Goal: Task Accomplishment & Management: Manage account settings

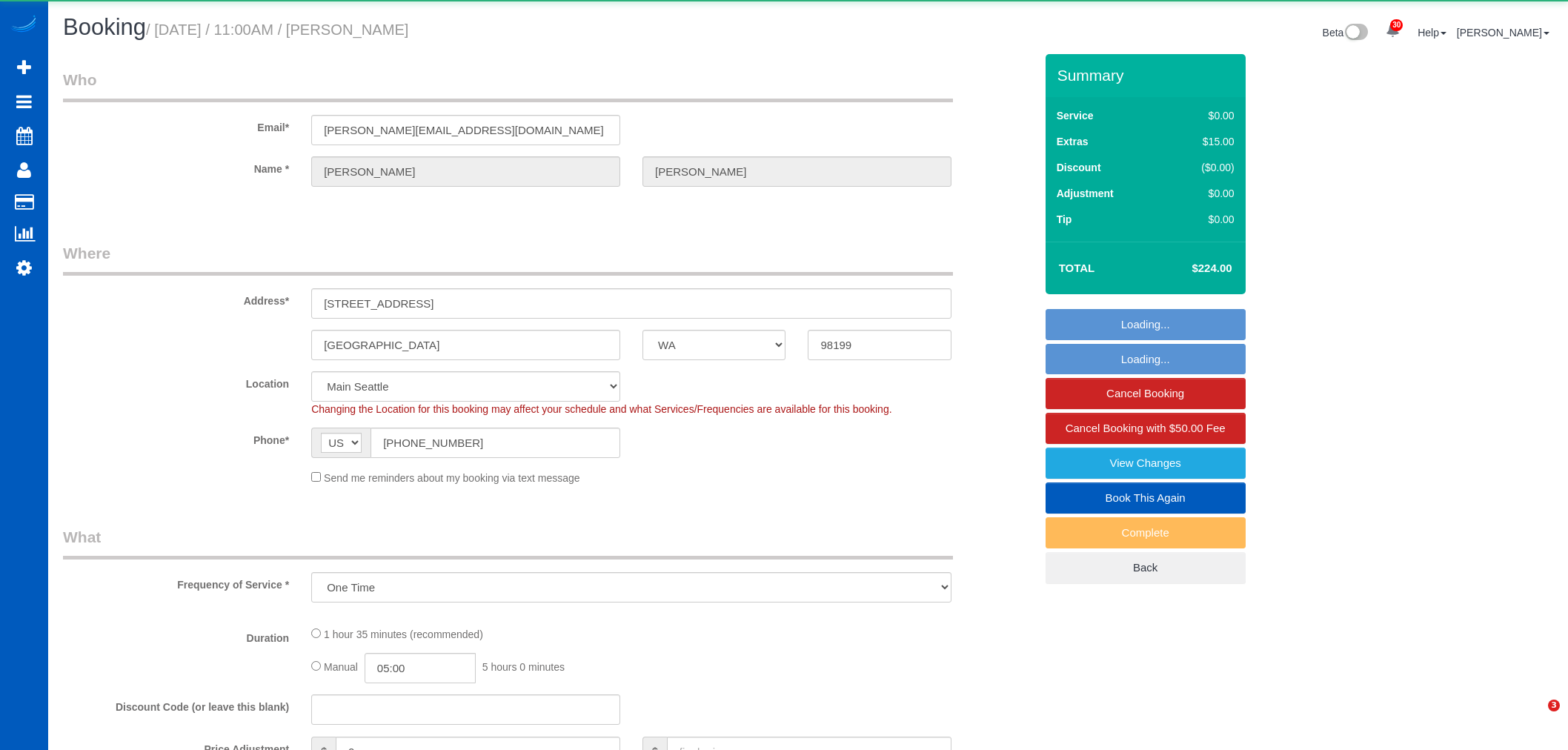
select select "WA"
select select "object:16065"
select select "199"
select select "1501"
select select "2"
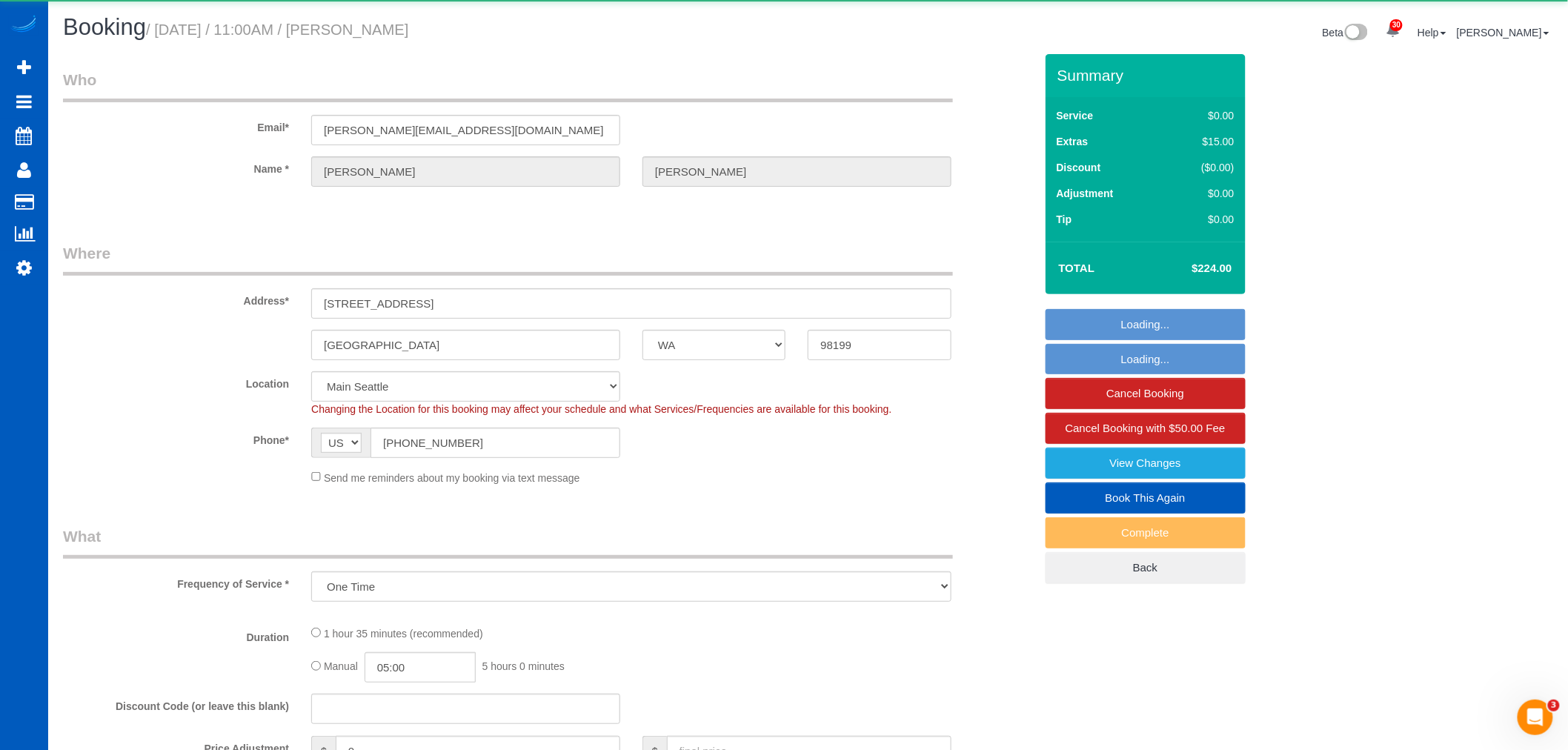
select select "spot70"
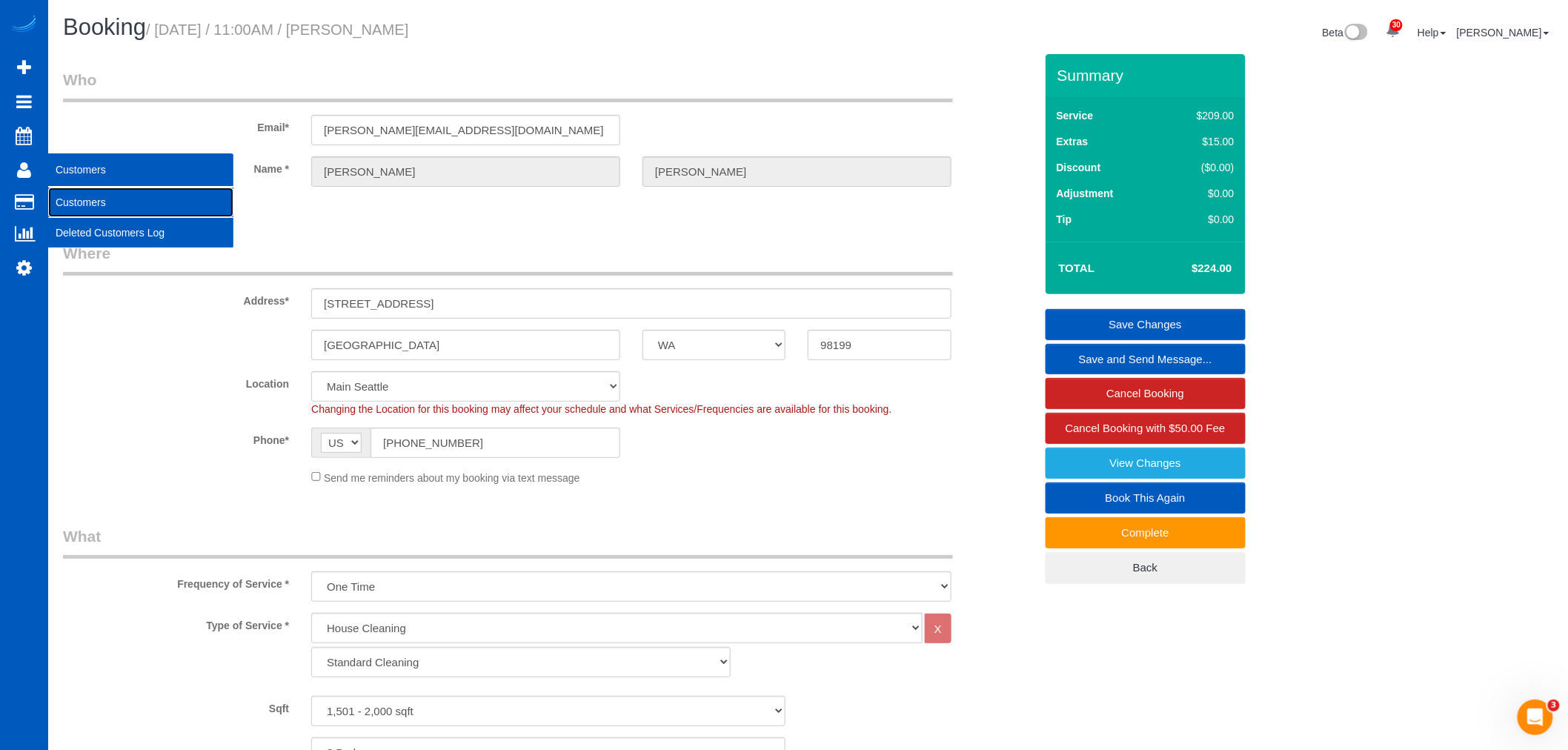
click at [119, 206] on link "Customers" at bounding box center [140, 203] width 185 height 30
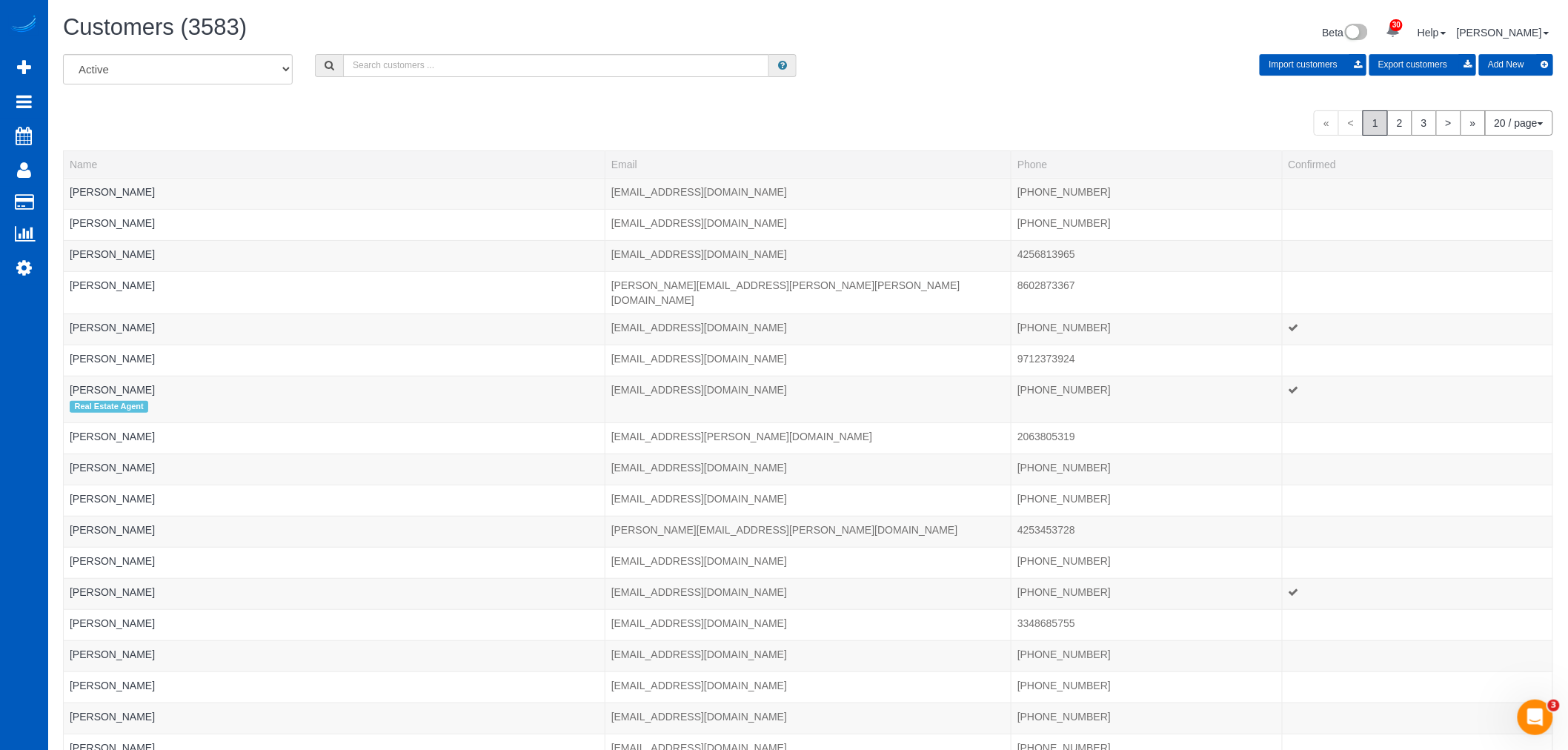
click at [434, 89] on div "All Active Archived Import customers Export customers Add New" at bounding box center [808, 75] width 1512 height 42
click at [450, 70] on input "text" at bounding box center [555, 65] width 426 height 23
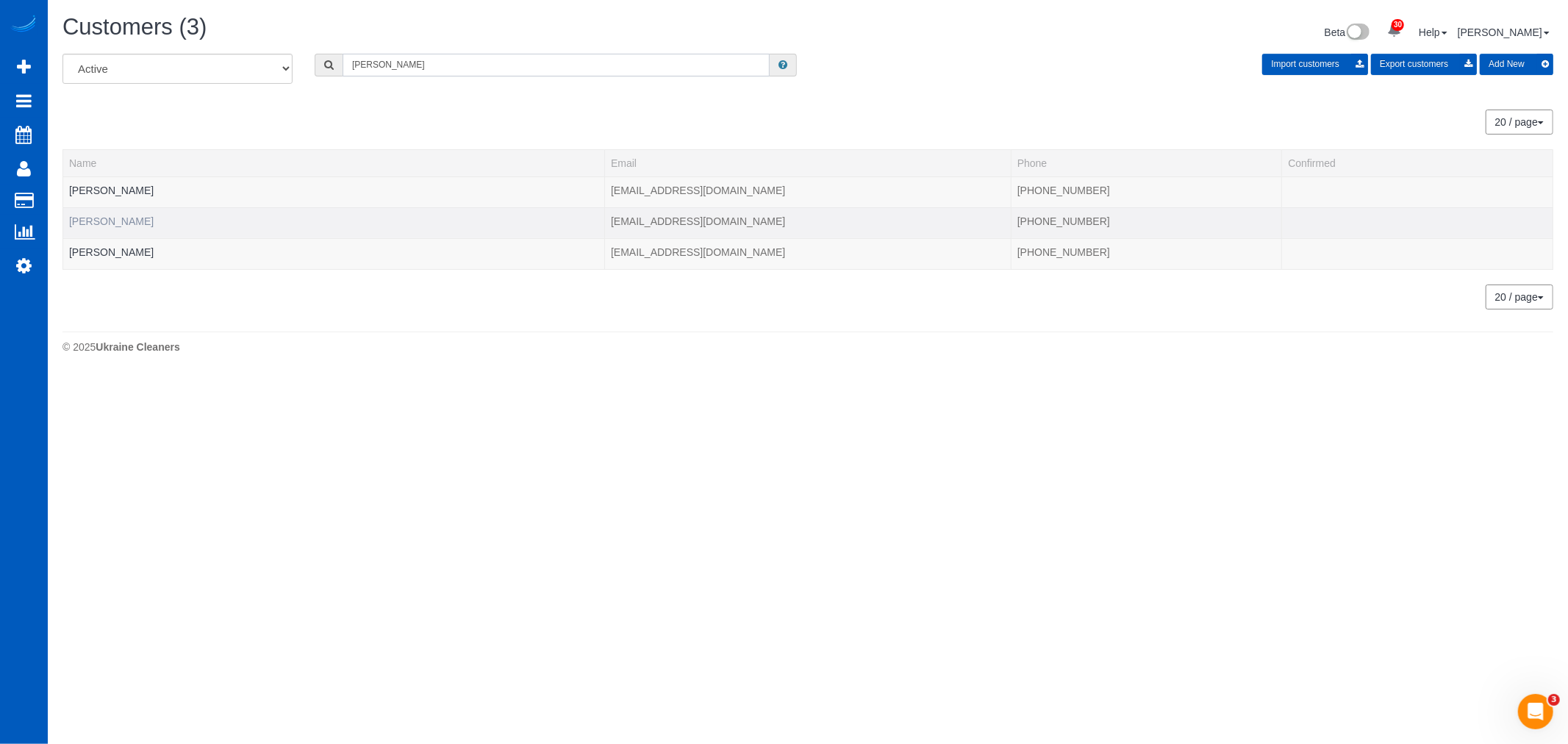
type input "marlena"
click at [95, 219] on link "Marlena Harvey" at bounding box center [111, 221] width 84 height 12
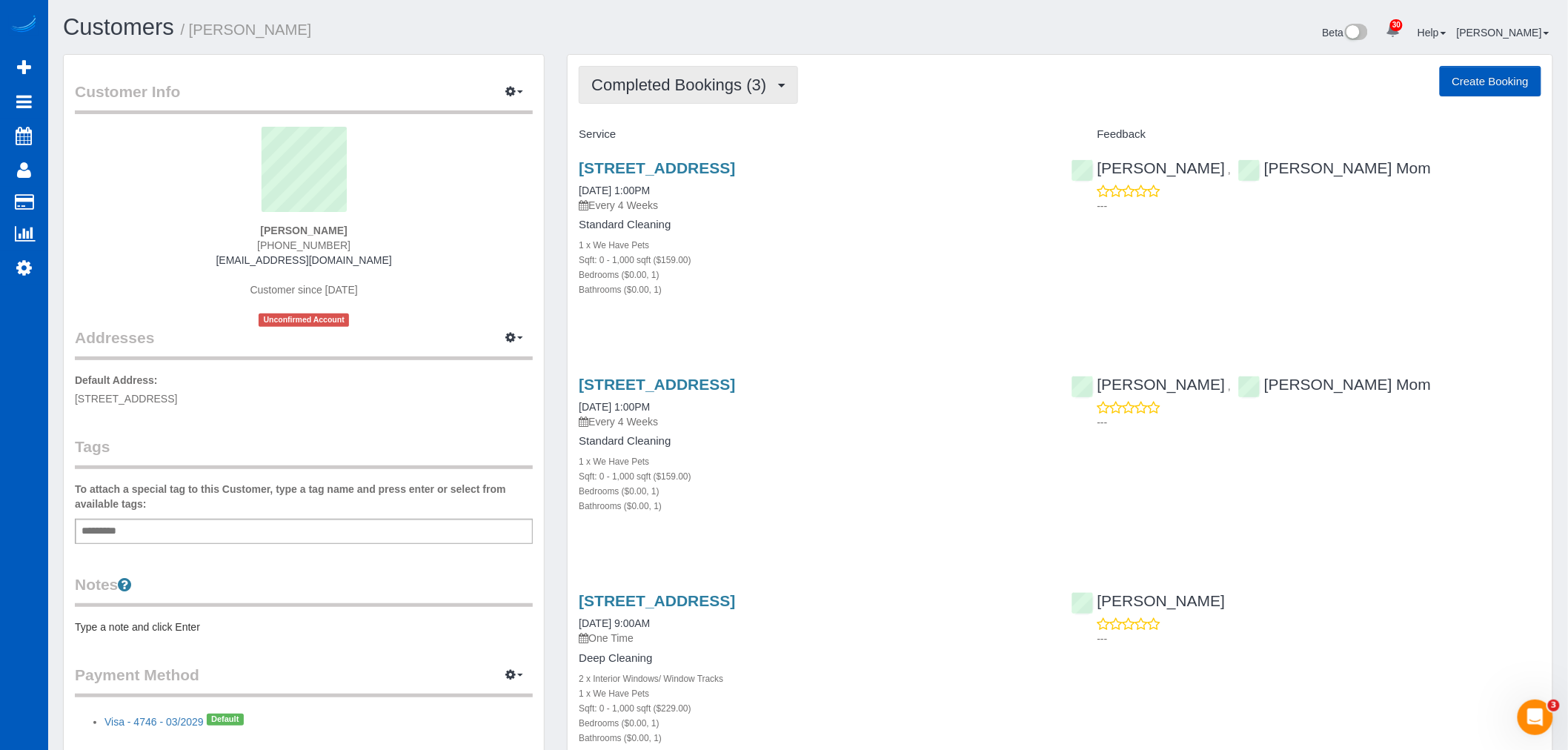
click at [700, 87] on span "Completed Bookings (3)" at bounding box center [682, 85] width 182 height 19
click at [641, 136] on link "Upcoming Bookings (11)" at bounding box center [657, 138] width 157 height 19
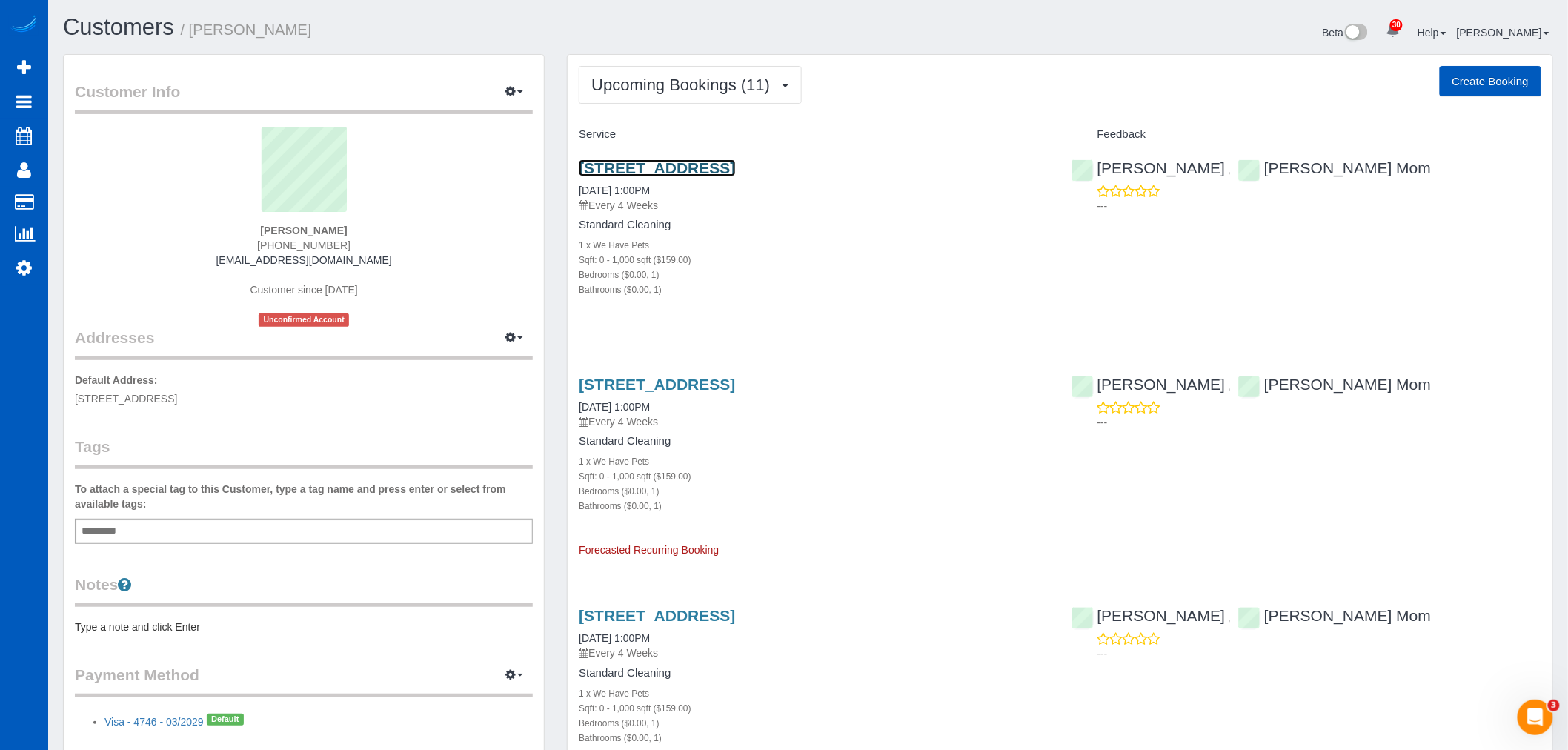
click at [655, 172] on link "4356 West Point Loma Blvd Apt J, San Diego, CA 92107" at bounding box center [656, 167] width 157 height 17
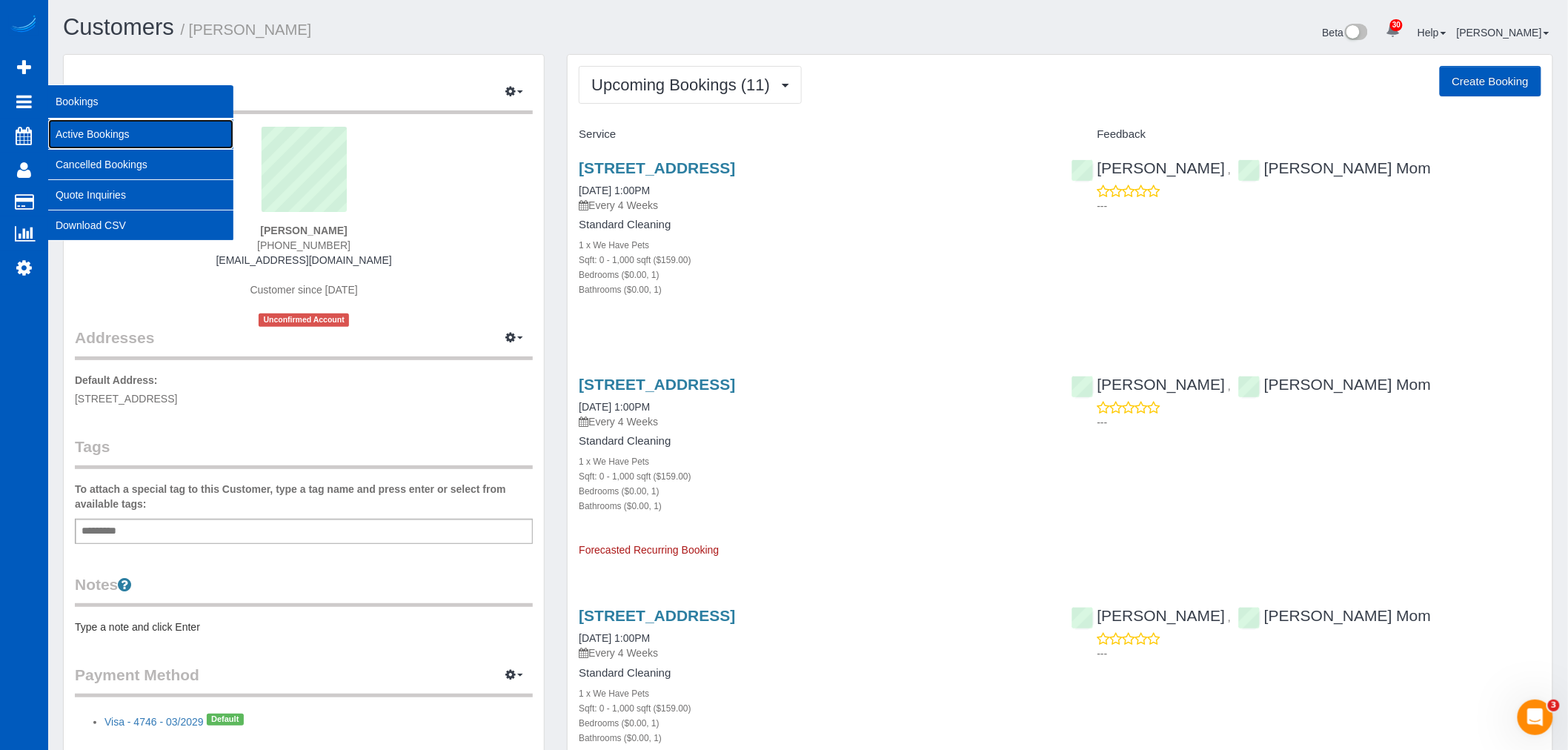
click at [102, 129] on link "Active Bookings" at bounding box center [140, 134] width 185 height 30
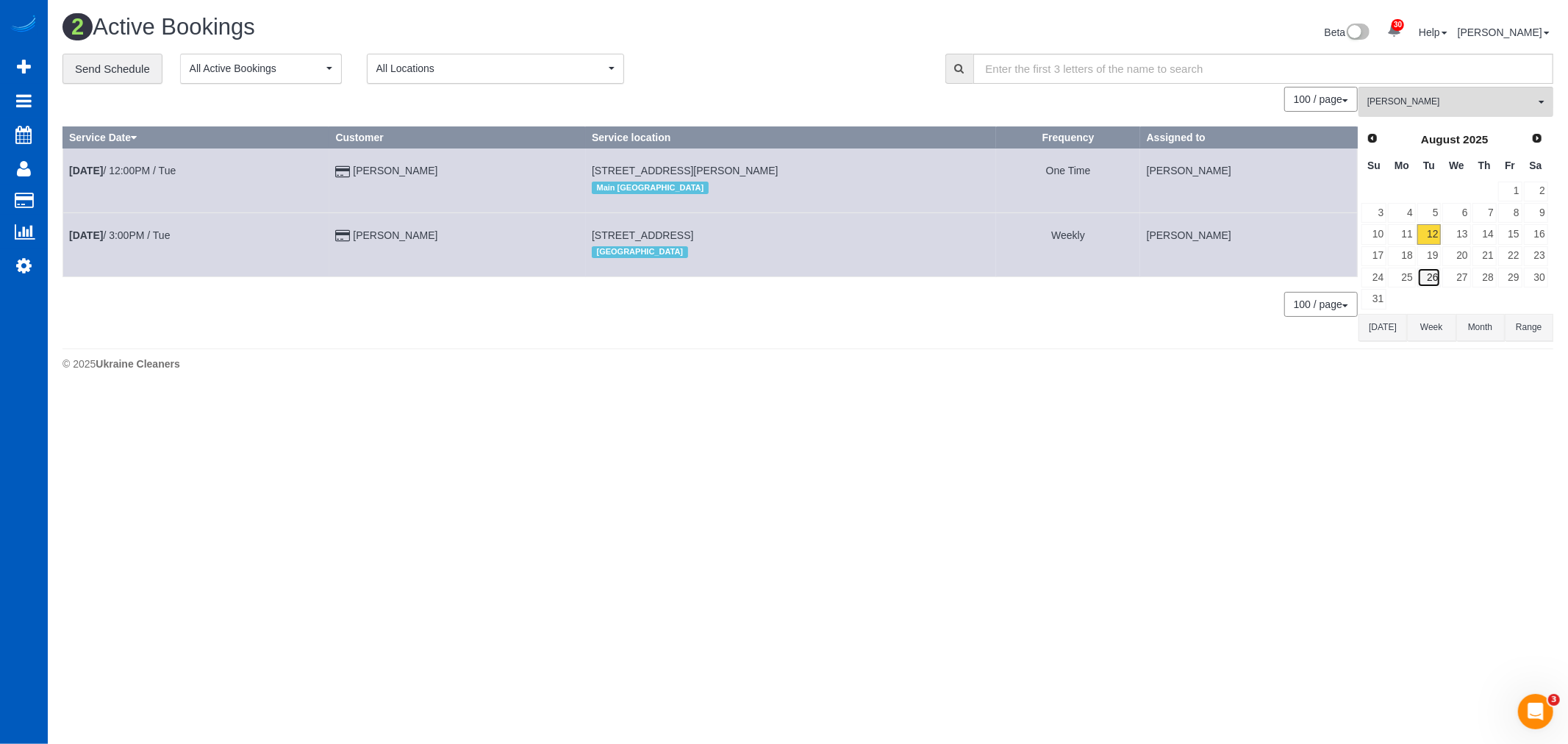
click at [1432, 274] on link "26" at bounding box center [1429, 277] width 24 height 20
click at [1443, 83] on input "text" at bounding box center [1264, 68] width 581 height 30
click at [1432, 92] on button "Milena Kasianchyk All Teams" at bounding box center [1456, 102] width 195 height 30
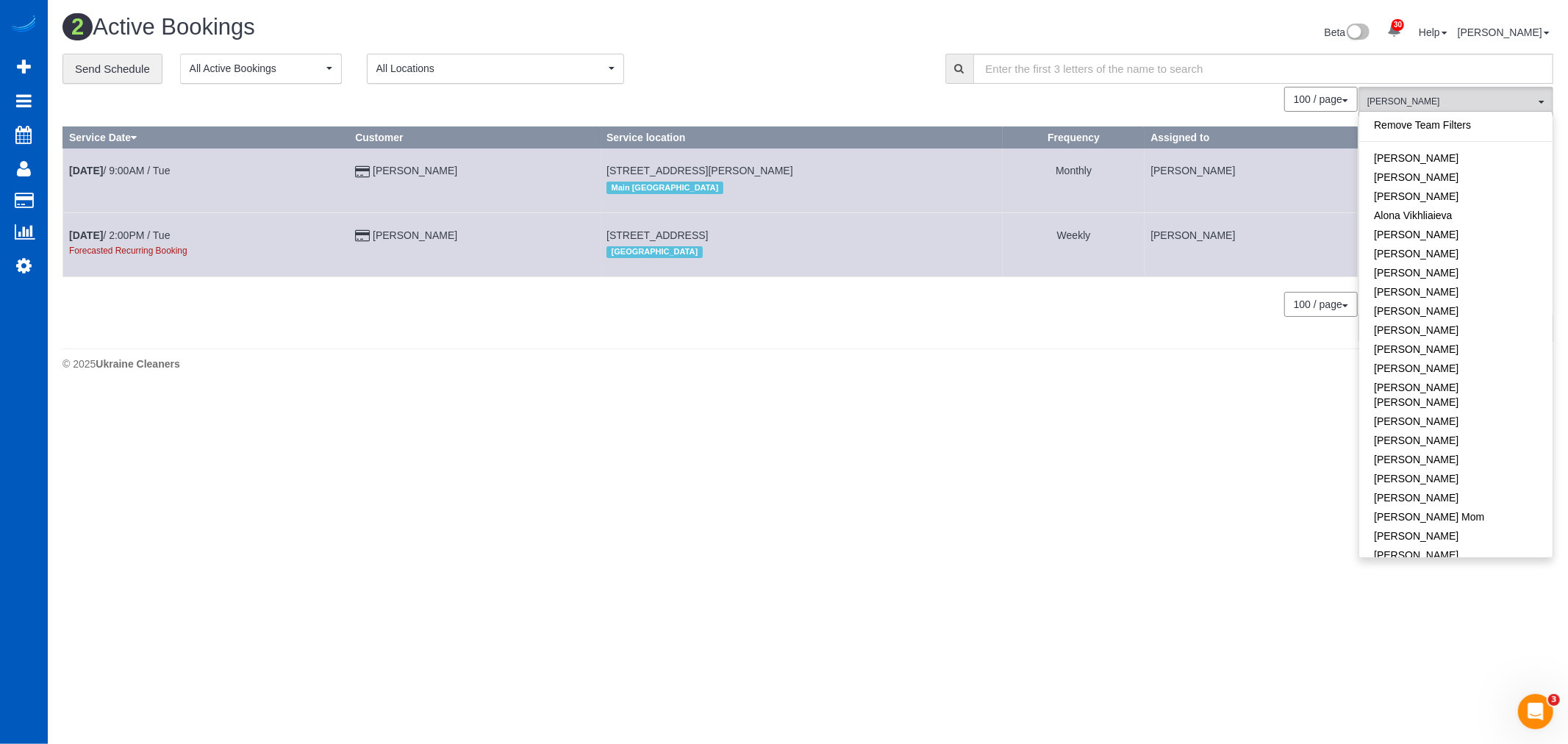
click at [1426, 121] on link "Remove Team Filters" at bounding box center [1456, 124] width 193 height 19
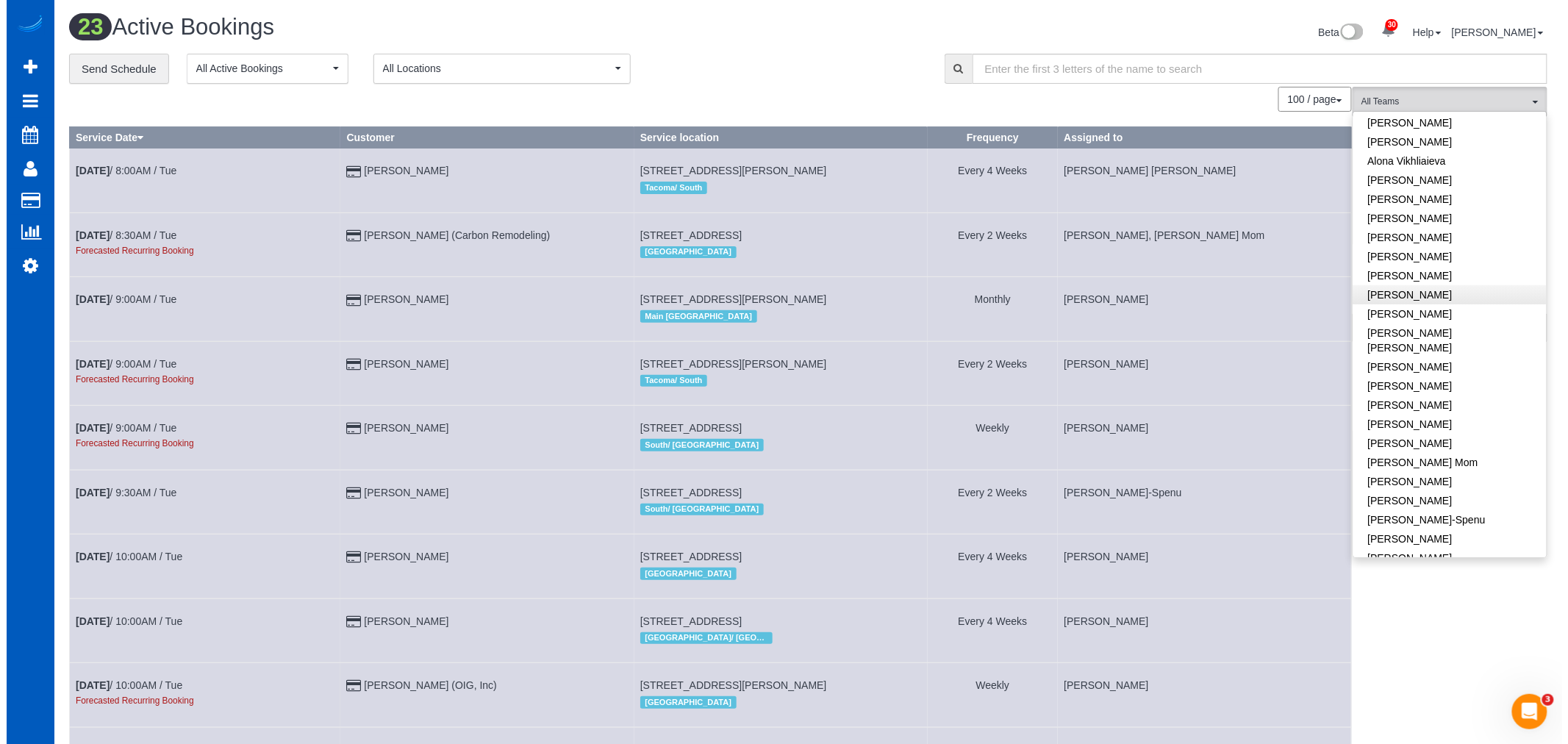
scroll to position [81, 0]
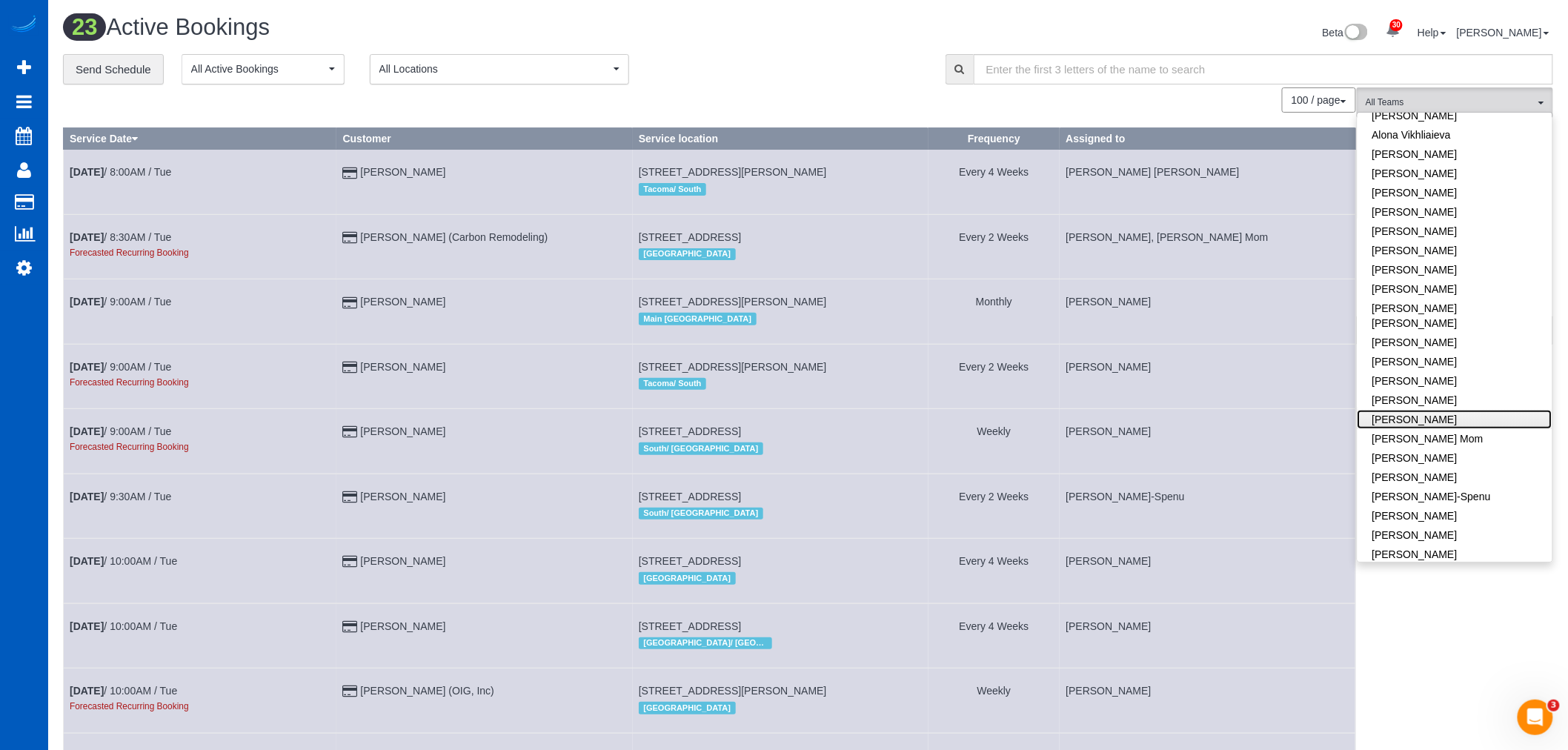
click at [1408, 409] on link "[PERSON_NAME]" at bounding box center [1454, 418] width 195 height 19
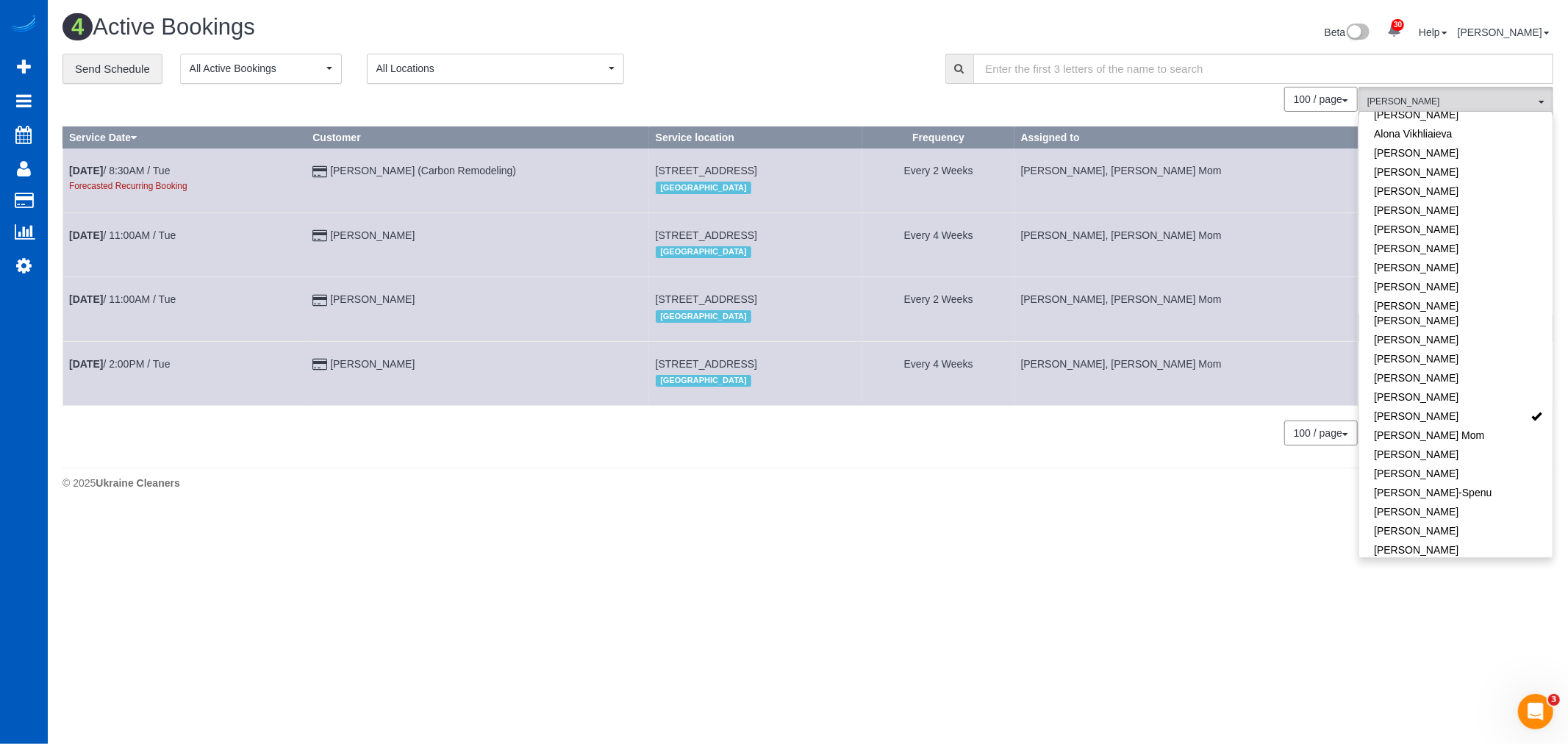
click at [232, 305] on td "Aug 26th / 11:00AM / Tue" at bounding box center [185, 309] width 244 height 64
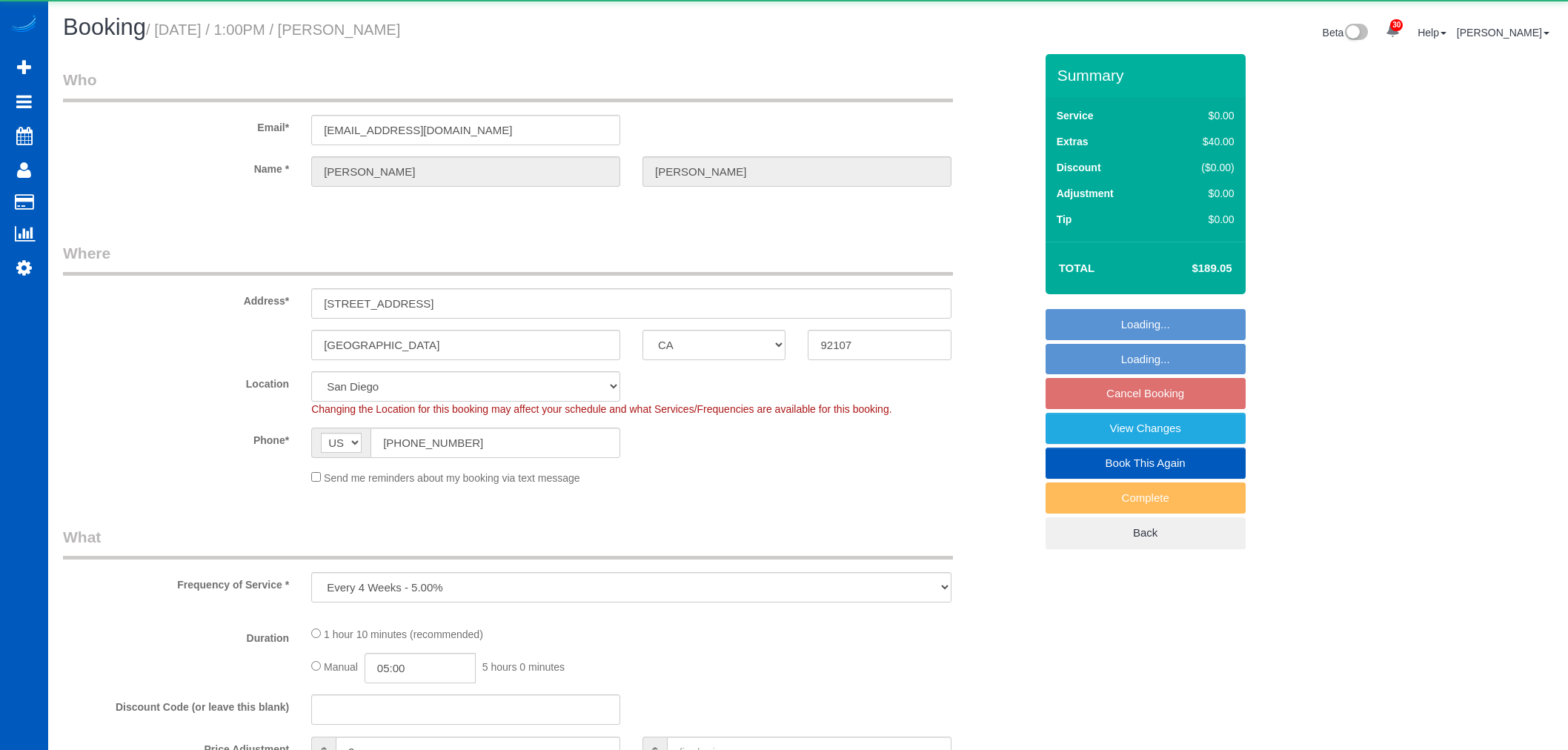
select select "CA"
select select "object:1089"
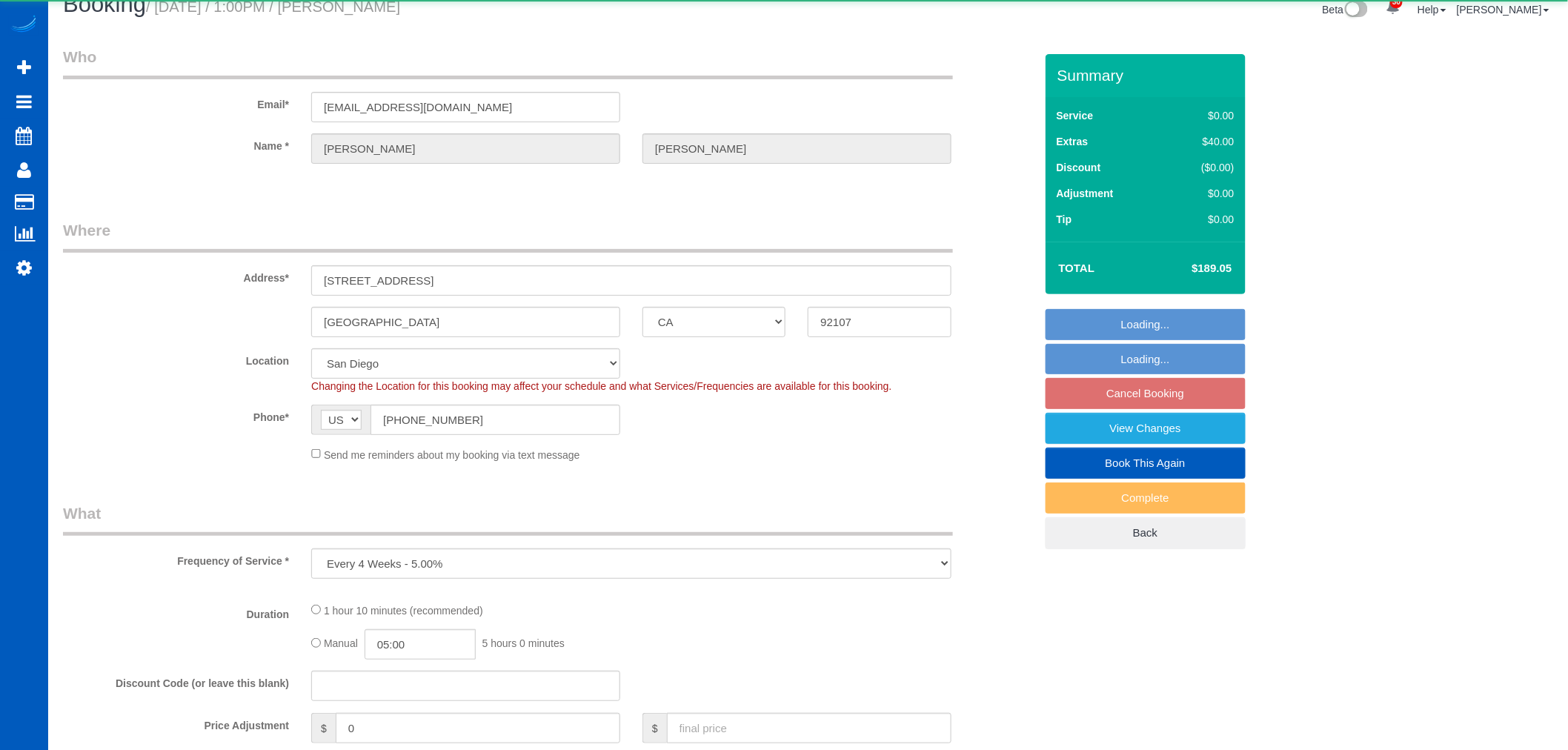
select select "199"
